Goal: Navigation & Orientation: Find specific page/section

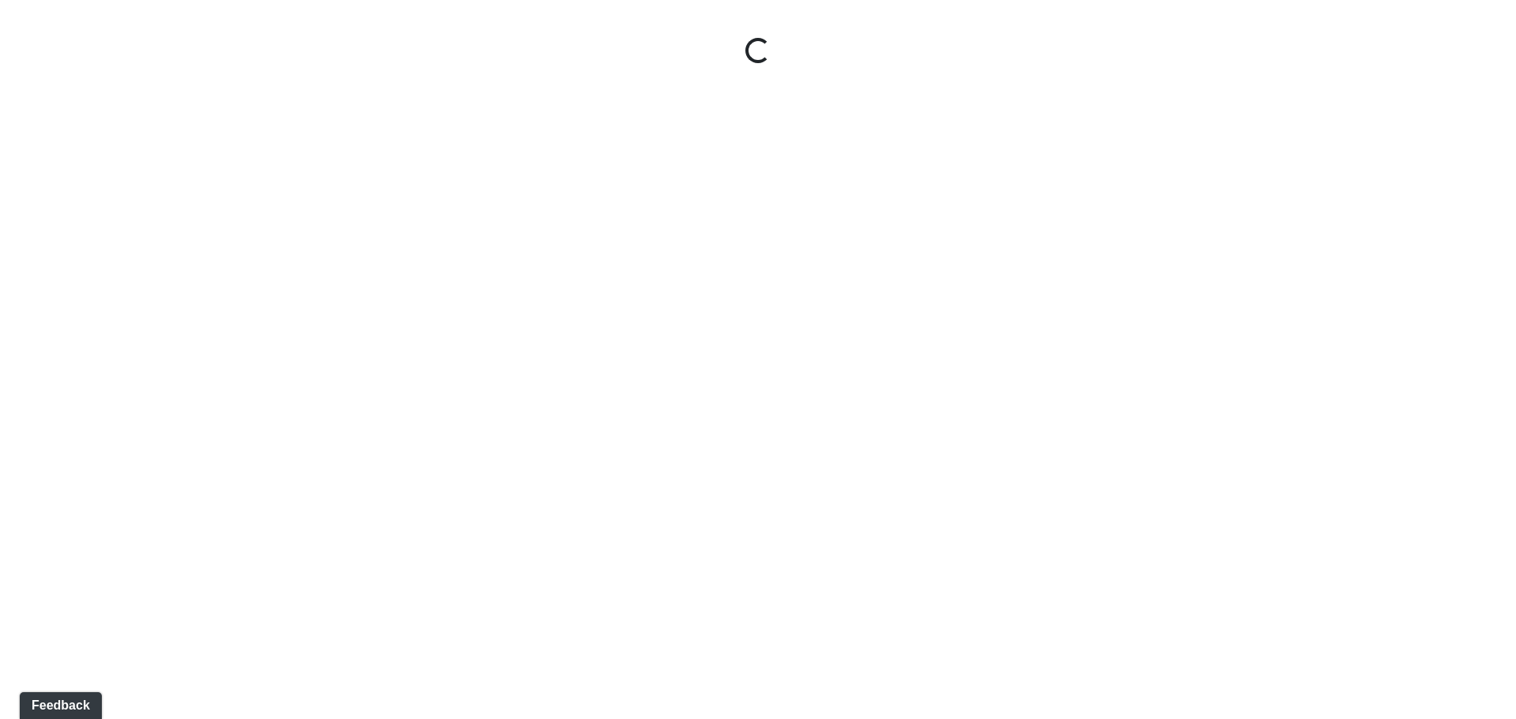
select select "jSbzXF9d96j3rUUmxPYLxy"
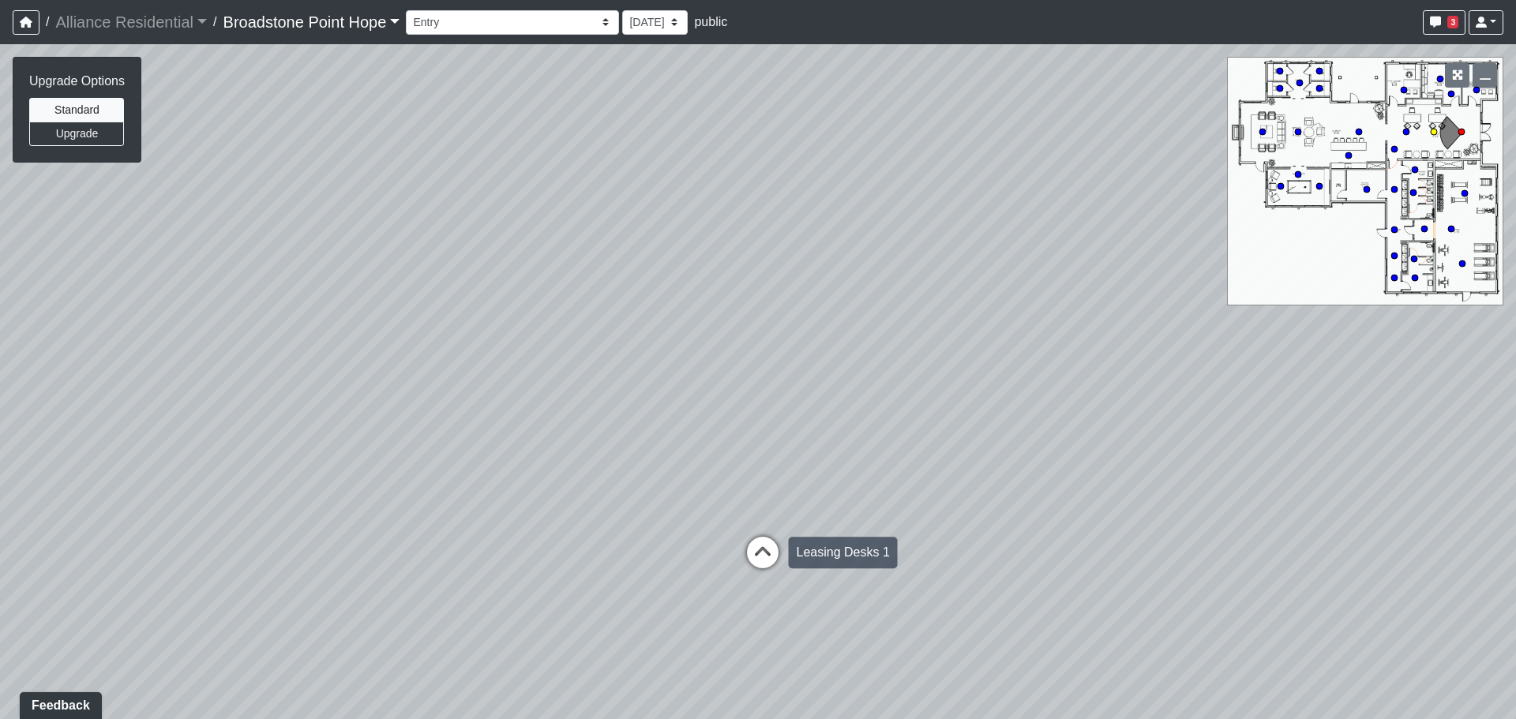
click at [757, 553] on icon at bounding box center [762, 560] width 47 height 47
click at [763, 550] on div "Loading... Leasing Desks 1 Loading... Breakroom 1 Loading... Leasing Office 1 L…" at bounding box center [758, 381] width 1516 height 675
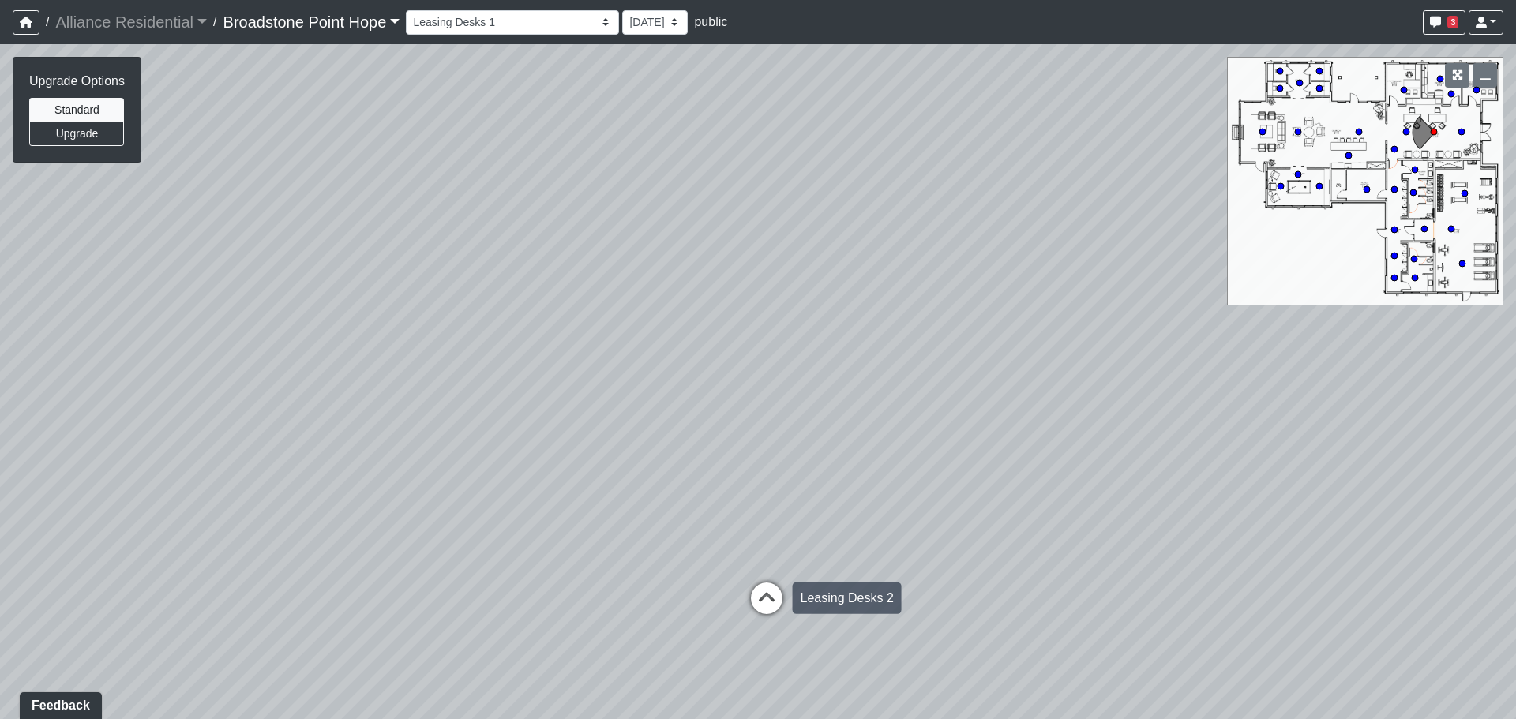
click at [761, 582] on div "Loading... Leasing Desks 2" at bounding box center [766, 598] width 47 height 47
click at [767, 524] on icon at bounding box center [766, 513] width 47 height 47
click at [760, 490] on icon at bounding box center [766, 487] width 47 height 47
drag, startPoint x: 277, startPoint y: 500, endPoint x: 840, endPoint y: 541, distance: 564.6
click at [840, 541] on div "Loading... Leasing Desks 1 Loading... Breakroom 1 Loading... Leasing Office 1 L…" at bounding box center [758, 381] width 1516 height 675
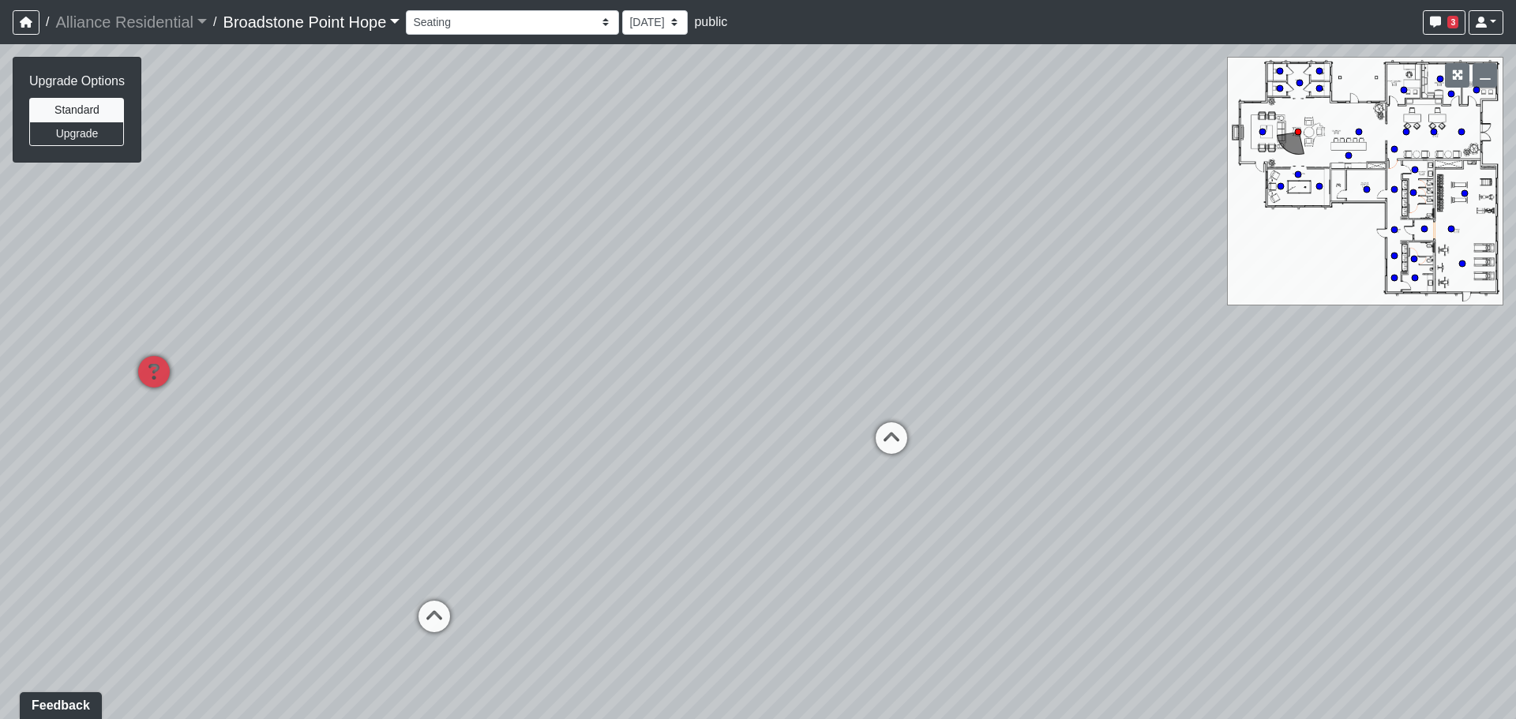
drag, startPoint x: 286, startPoint y: 401, endPoint x: 424, endPoint y: 415, distance: 138.9
click at [371, 408] on div "Loading... Leasing Desks 1 Loading... Breakroom 1 Loading... Leasing Office 1 L…" at bounding box center [758, 381] width 1516 height 675
click at [469, 614] on icon at bounding box center [471, 618] width 47 height 47
drag, startPoint x: 498, startPoint y: 493, endPoint x: 537, endPoint y: 657, distance: 169.0
click at [536, 657] on div "Loading... Leasing Desks 1 Loading... Breakroom 1 Loading... Leasing Office 1 L…" at bounding box center [758, 381] width 1516 height 675
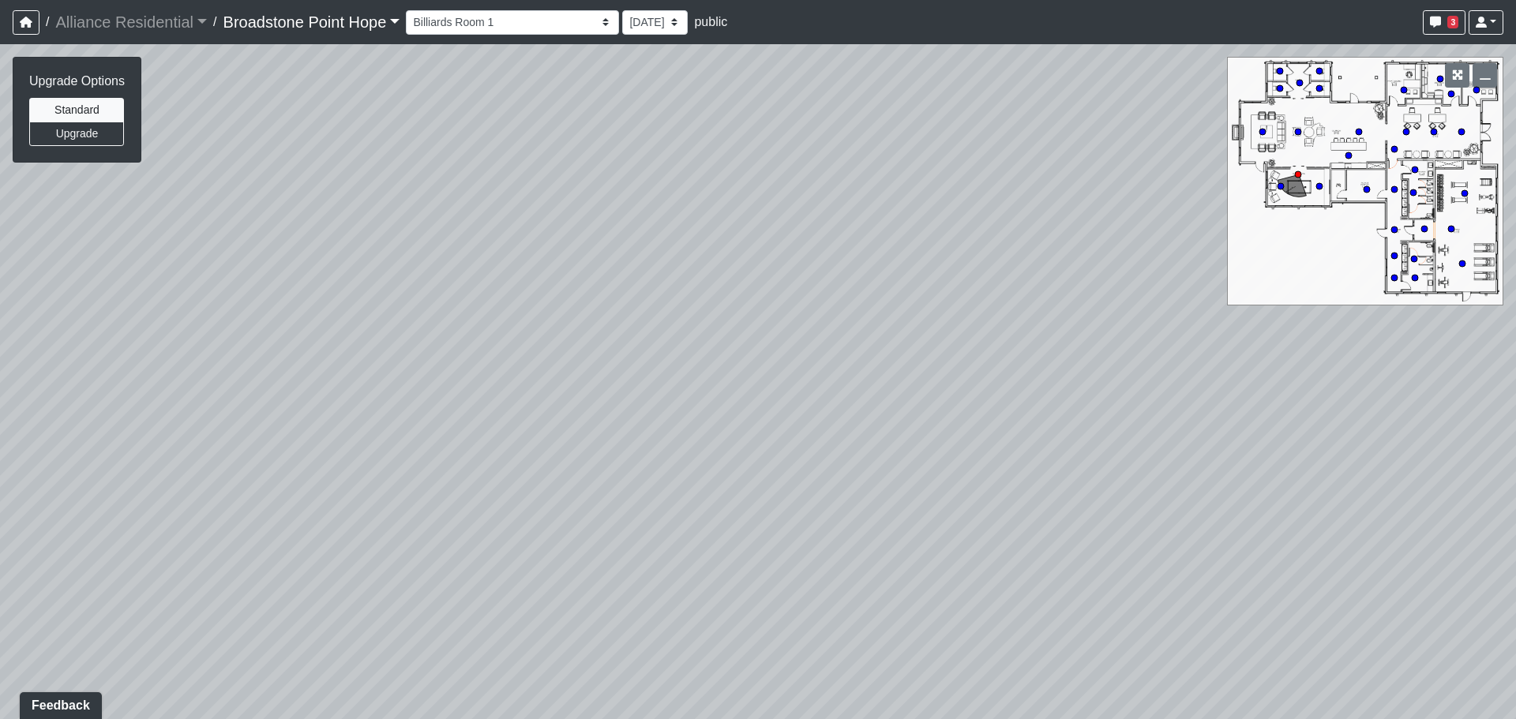
drag, startPoint x: 363, startPoint y: 440, endPoint x: 1340, endPoint y: 208, distance: 1004.9
click at [986, 269] on div "Loading... Leasing Desks 1 Loading... Breakroom 1 Loading... Leasing Office 1 L…" at bounding box center [758, 381] width 1516 height 675
click at [212, 273] on icon at bounding box center [212, 279] width 47 height 47
drag, startPoint x: 776, startPoint y: 219, endPoint x: 297, endPoint y: 442, distance: 528.2
click at [294, 449] on div "Loading... Leasing Desks 1 Loading... Breakroom 1 Loading... Leasing Office 1 L…" at bounding box center [758, 381] width 1516 height 675
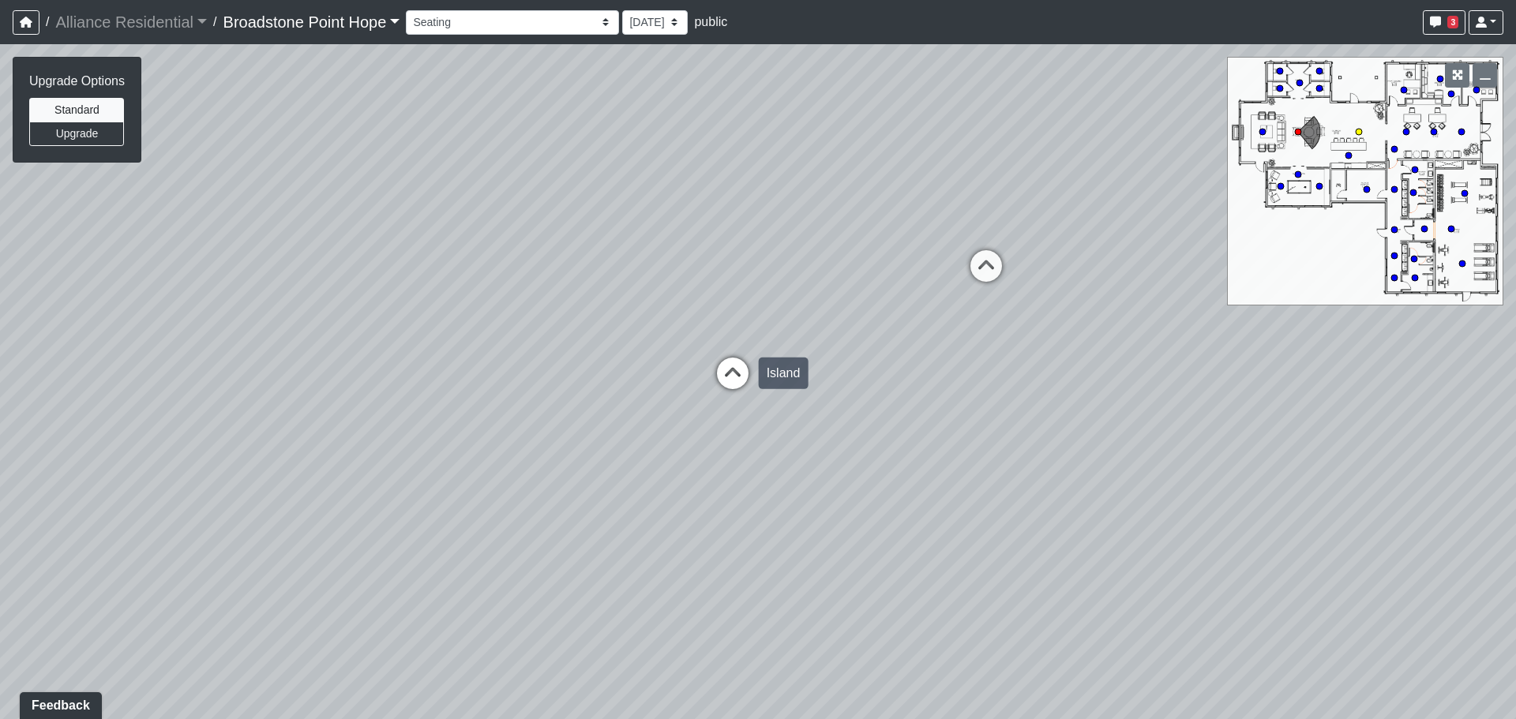
click at [734, 372] on icon at bounding box center [732, 381] width 47 height 47
click at [731, 392] on icon at bounding box center [732, 405] width 47 height 47
drag, startPoint x: 1065, startPoint y: 416, endPoint x: 65, endPoint y: 314, distance: 1005.9
click at [65, 314] on div "Loading... Leasing Desks 1 Loading... Breakroom 1 Loading... Leasing Office 1 L…" at bounding box center [758, 381] width 1516 height 675
click at [1038, 495] on icon at bounding box center [1040, 506] width 47 height 47
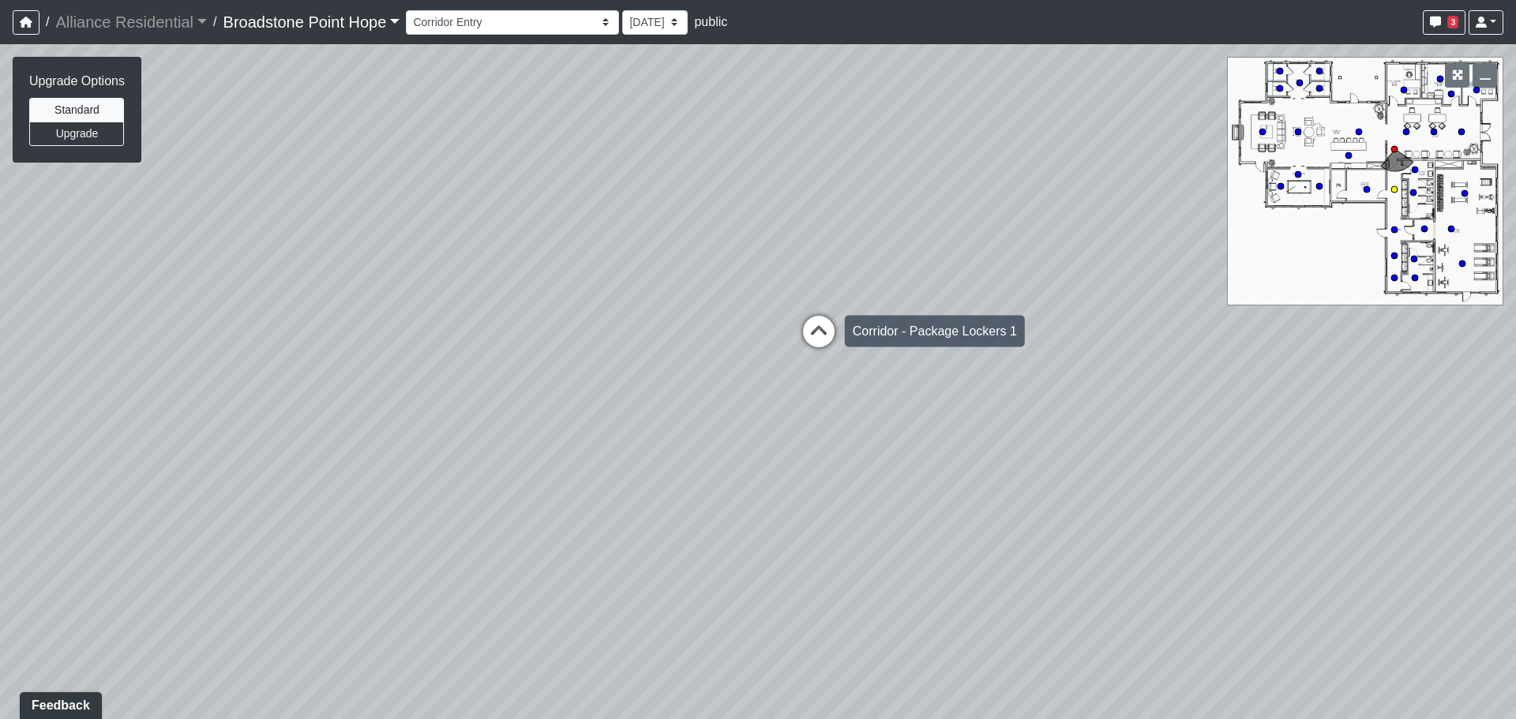
click at [822, 333] on icon at bounding box center [818, 339] width 47 height 47
click at [822, 333] on icon at bounding box center [815, 337] width 47 height 47
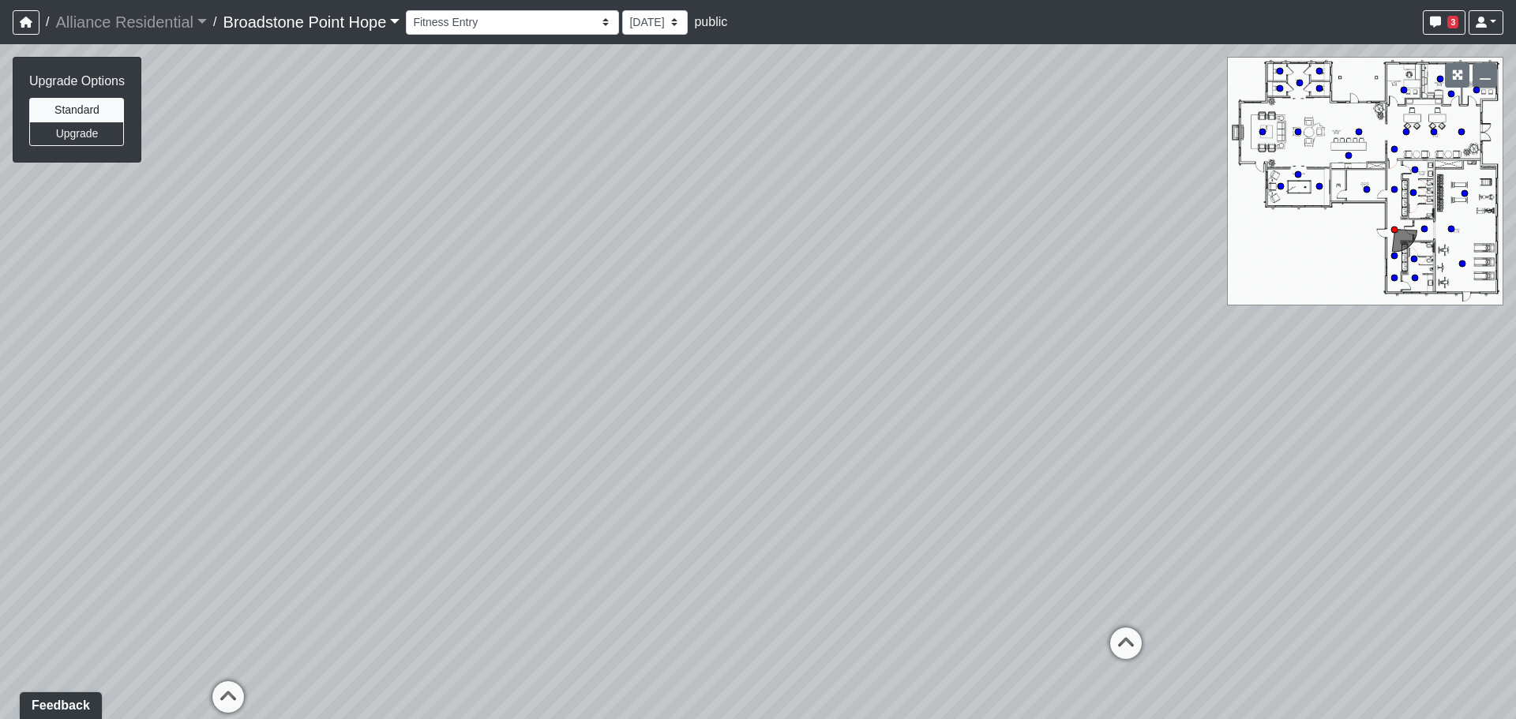
drag, startPoint x: 623, startPoint y: 304, endPoint x: 1047, endPoint y: 500, distance: 467.2
click at [1046, 500] on div "Loading... Leasing Desks 1 Loading... Breakroom 1 Loading... Leasing Office 1 L…" at bounding box center [758, 381] width 1516 height 675
drag, startPoint x: 476, startPoint y: 378, endPoint x: 782, endPoint y: 404, distance: 306.7
click at [780, 404] on div "Loading... Leasing Desks 1 Loading... Breakroom 1 Loading... Leasing Office 1 L…" at bounding box center [758, 381] width 1516 height 675
click at [682, 614] on icon at bounding box center [676, 616] width 47 height 47
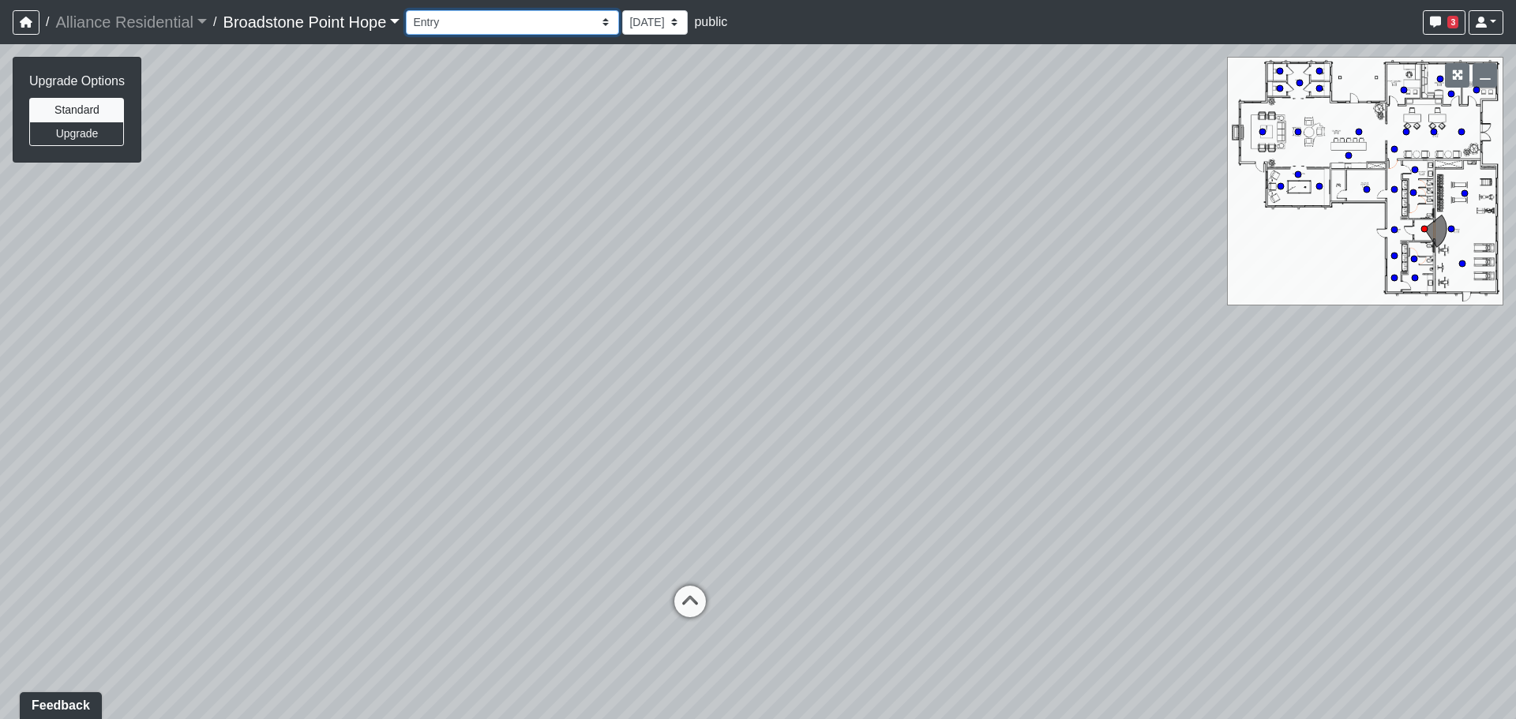
click at [547, 25] on select "Billiards Counter Billiards Room 1 Billiards Room 2 Counter Coworking Pod 1 Cow…" at bounding box center [512, 22] width 213 height 24
click at [412, 10] on select "Billiards Counter Billiards Room 1 Billiards Room 2 Counter Coworking Pod 1 Cow…" at bounding box center [512, 22] width 213 height 24
drag, startPoint x: 917, startPoint y: 396, endPoint x: 1516, endPoint y: 398, distance: 598.7
click at [1516, 402] on div "Loading... Leasing Desks 1 Loading... Breakroom 1 Loading... Leasing Office 1 L…" at bounding box center [758, 381] width 1516 height 675
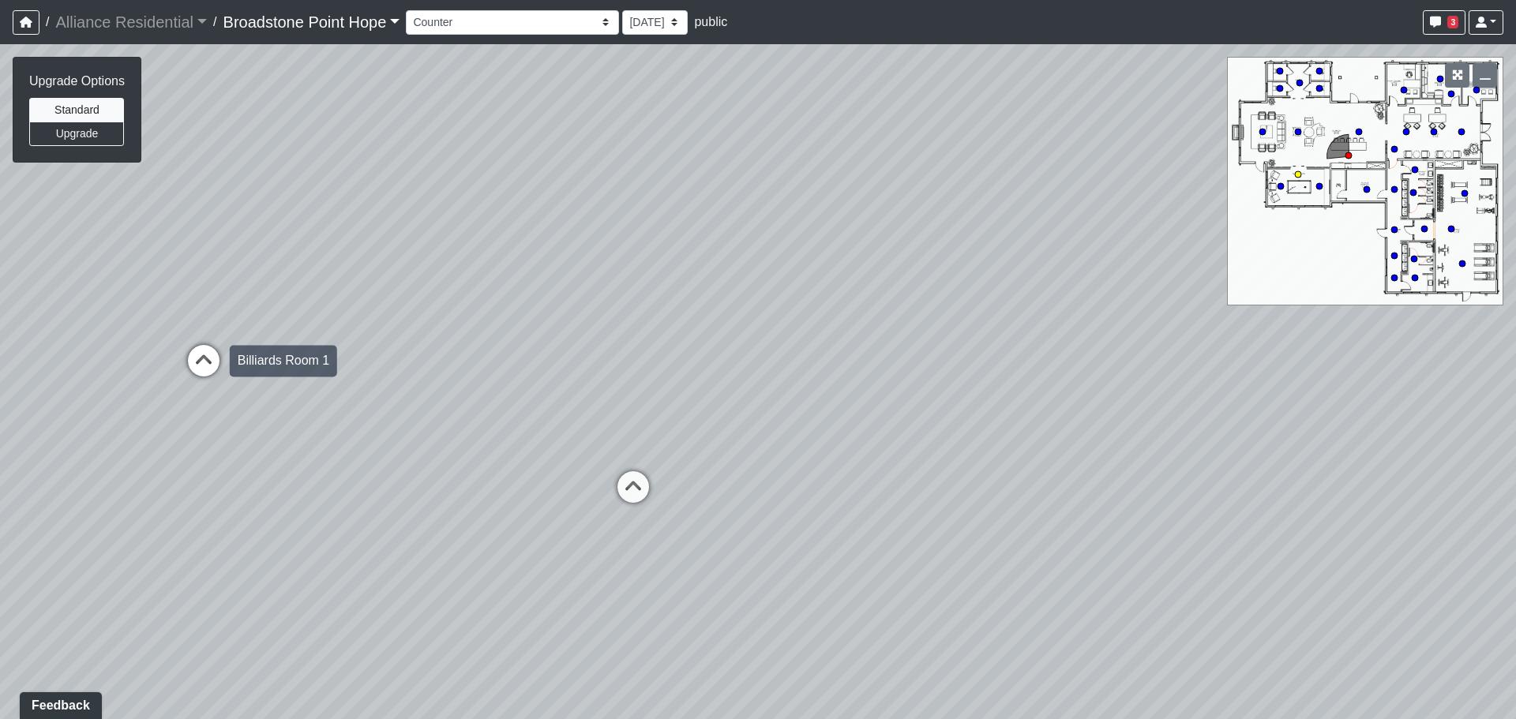
click at [217, 364] on icon at bounding box center [203, 368] width 47 height 47
select select "2SnLQVSvcWF2Ekm19qro4J"
drag, startPoint x: 224, startPoint y: 420, endPoint x: 1516, endPoint y: 375, distance: 1292.1
click at [1516, 375] on div "Loading... Leasing Desks 1 Loading... Breakroom 1 Loading... Leasing Office 1 L…" at bounding box center [758, 381] width 1516 height 675
drag, startPoint x: 894, startPoint y: 314, endPoint x: 736, endPoint y: 757, distance: 469.6
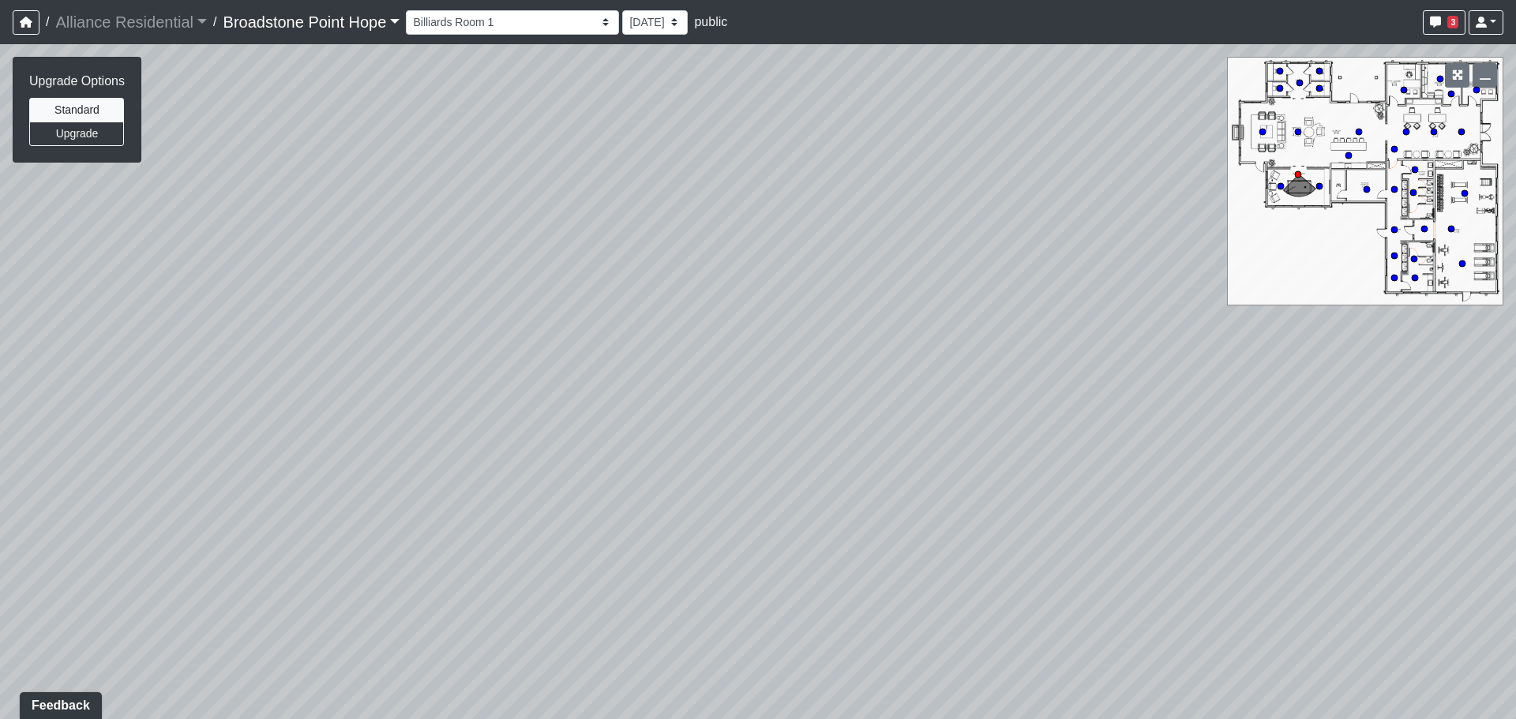
click at [736, 719] on html "/ Alliance Residential Alliance Residential Loading... / [GEOGRAPHIC_DATA] Hope…" at bounding box center [758, 359] width 1516 height 719
